Goal: Transaction & Acquisition: Purchase product/service

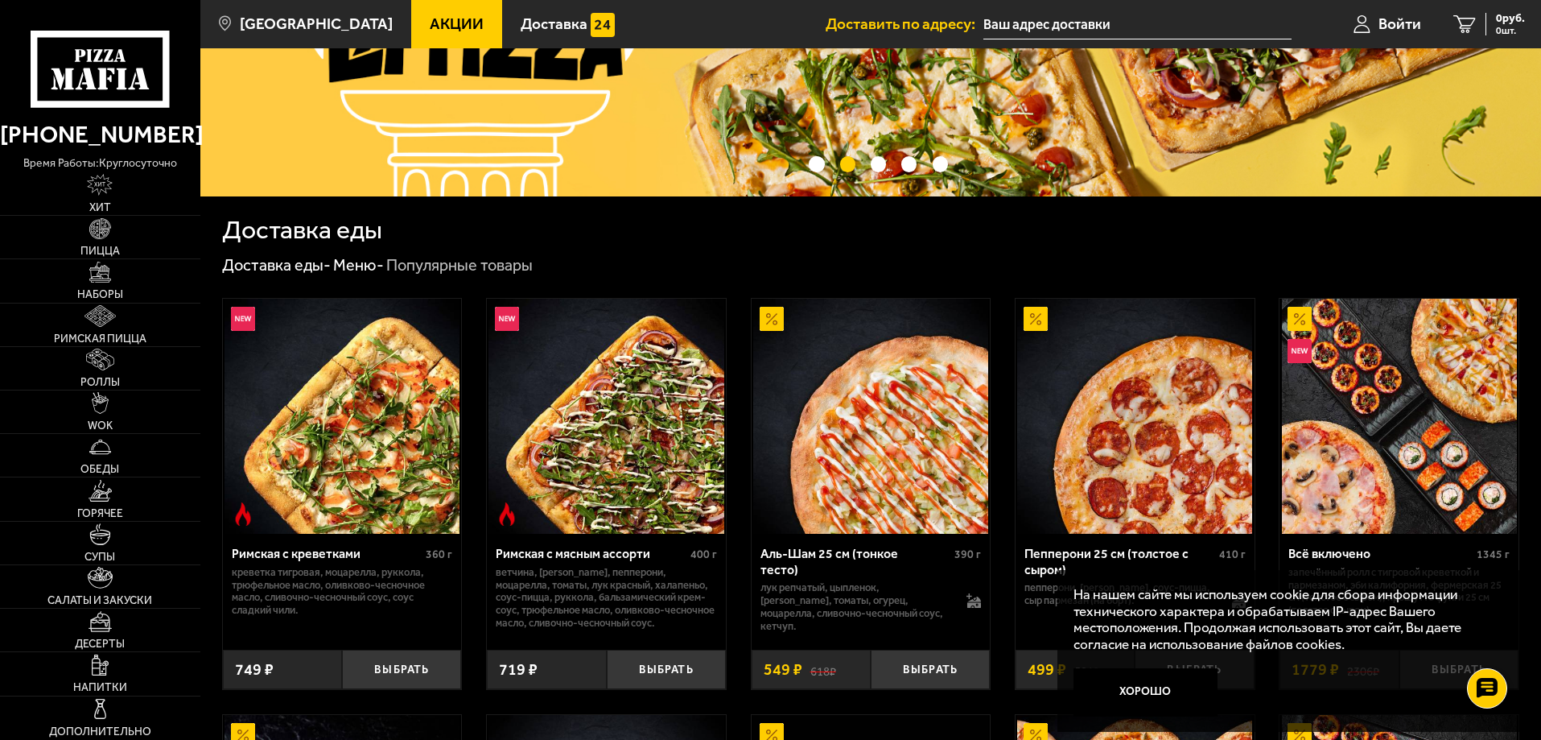
scroll to position [483, 0]
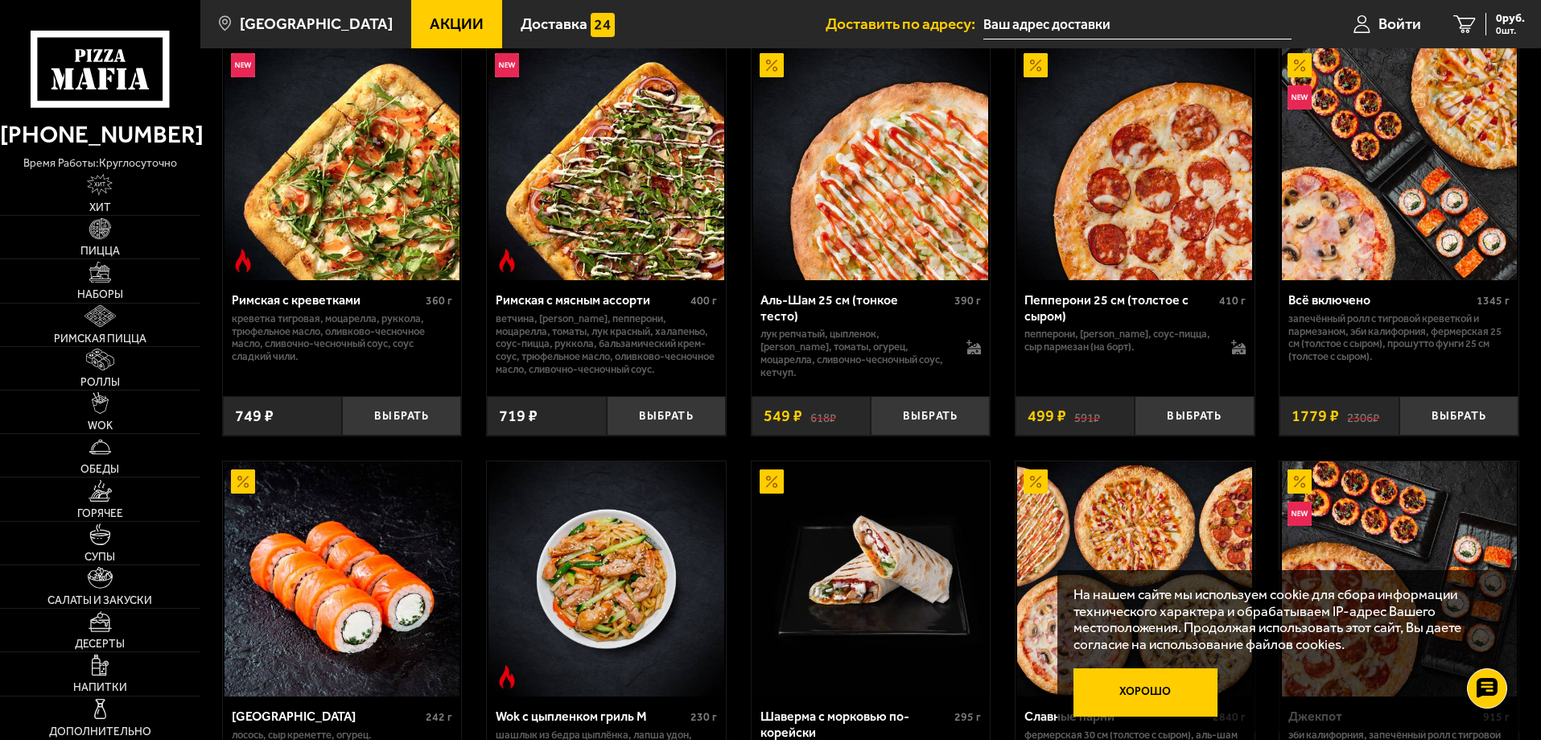
click at [1162, 692] on button "Хорошо" at bounding box center [1146, 692] width 145 height 48
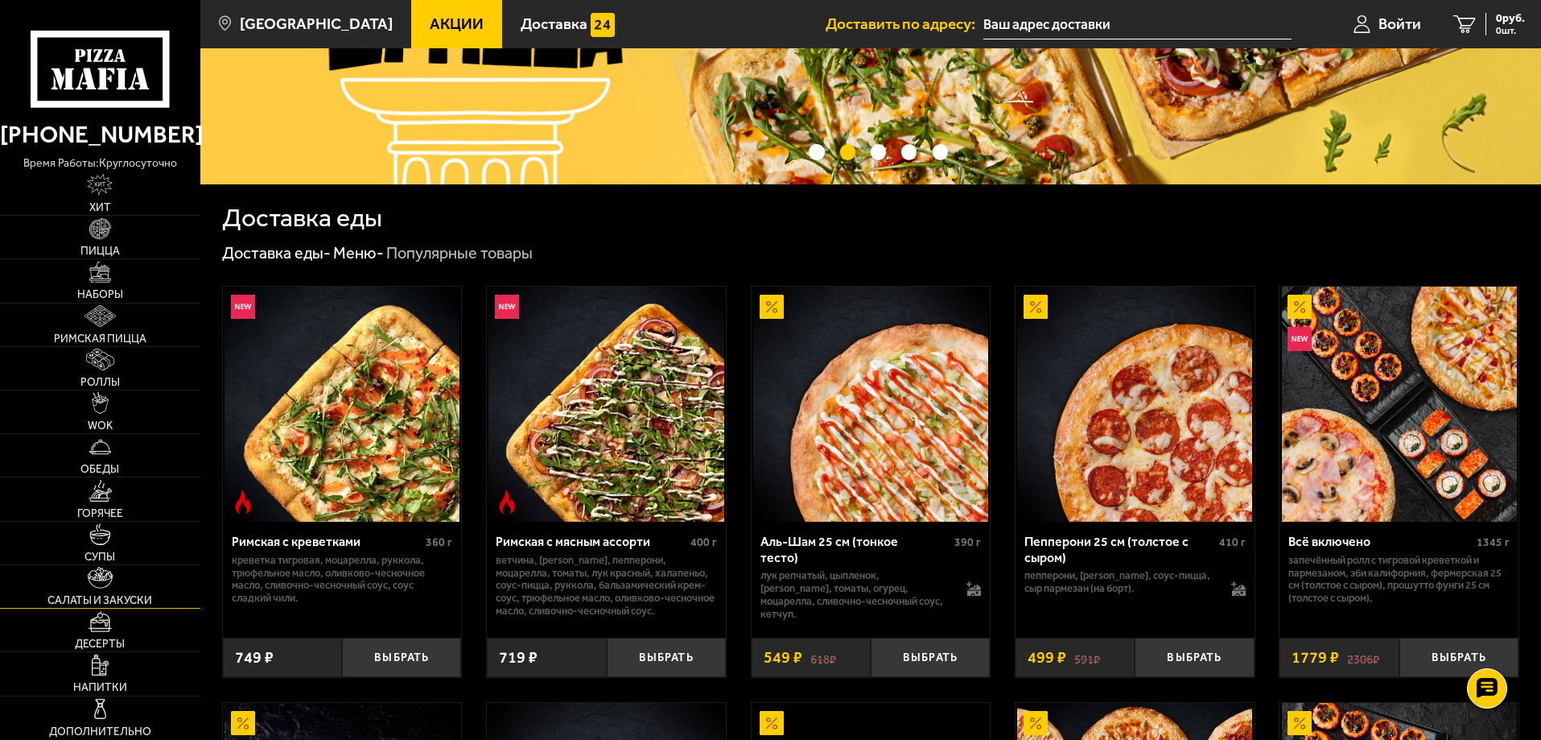
scroll to position [322, 0]
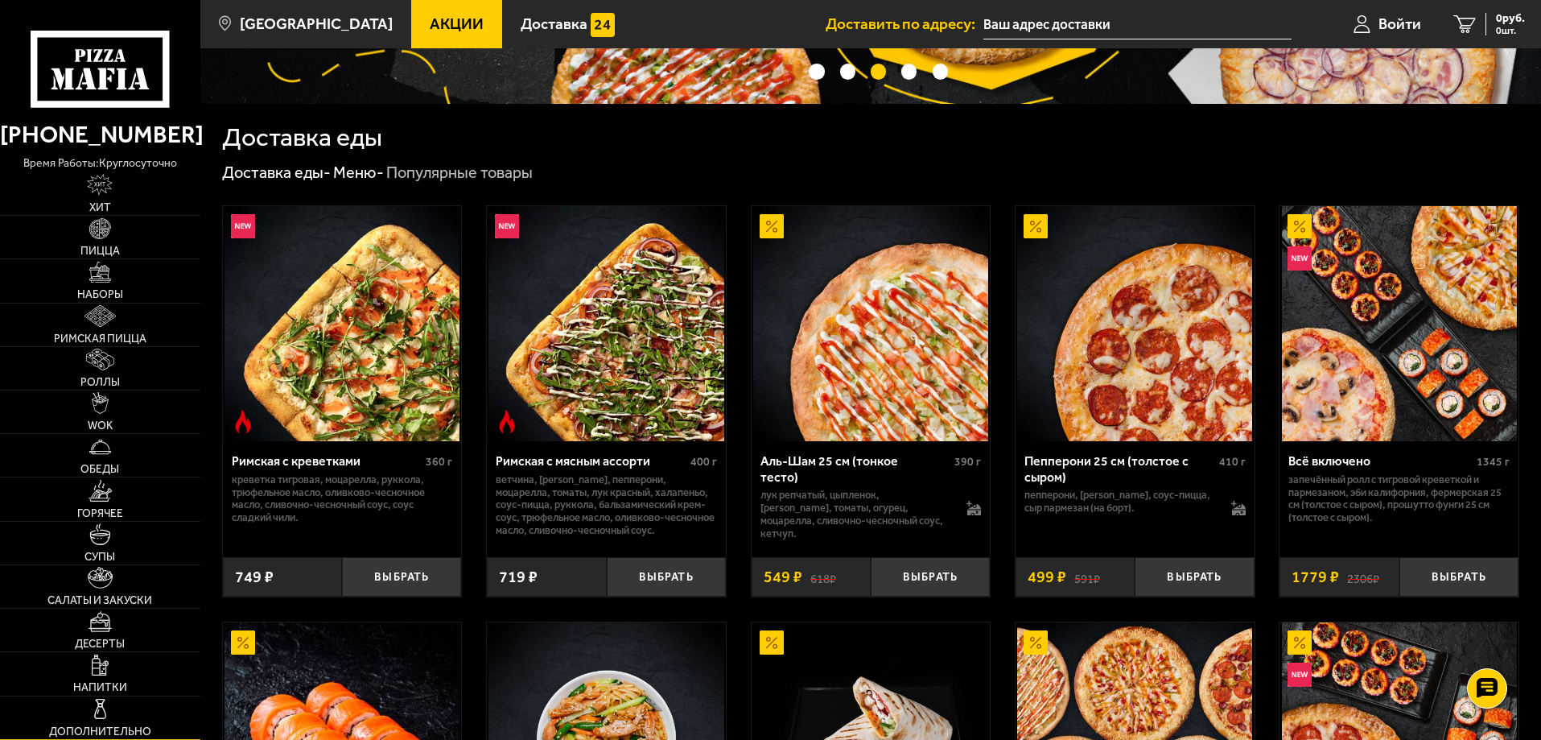
click at [113, 701] on link "Дополнительно" at bounding box center [100, 717] width 200 height 43
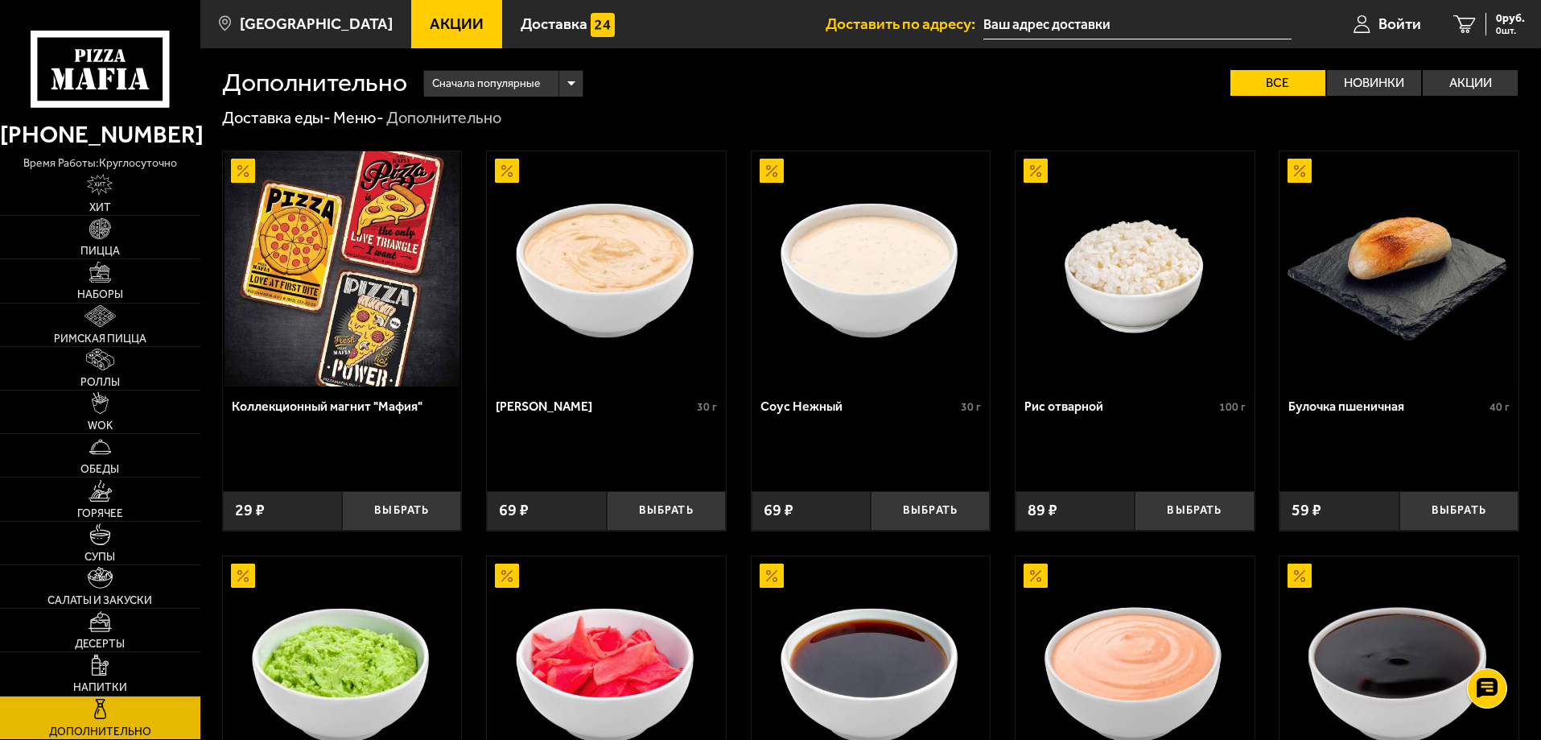
click at [602, 298] on img at bounding box center [606, 268] width 235 height 235
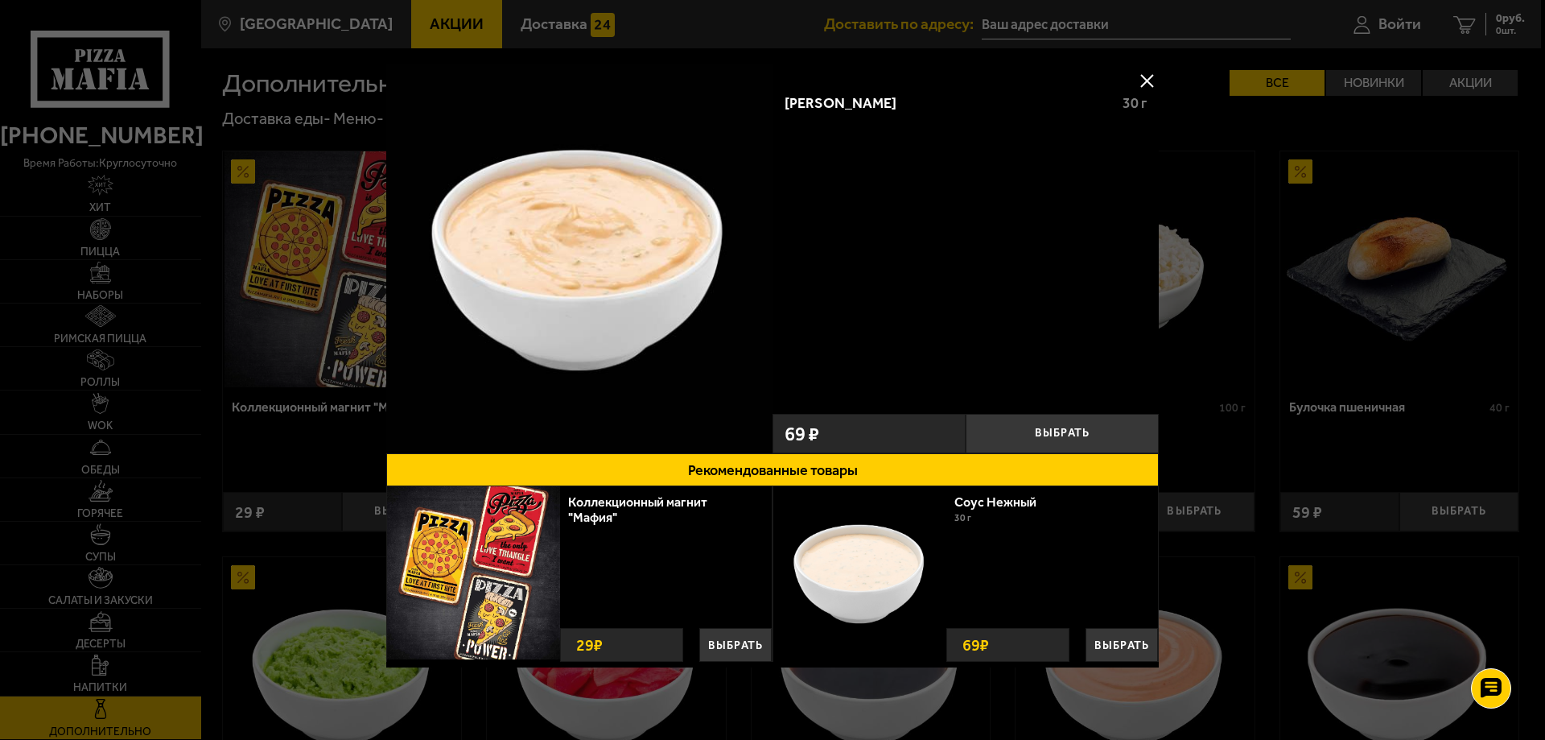
click at [1140, 72] on button at bounding box center [1147, 80] width 24 height 24
